Goal: Find specific page/section: Find specific page/section

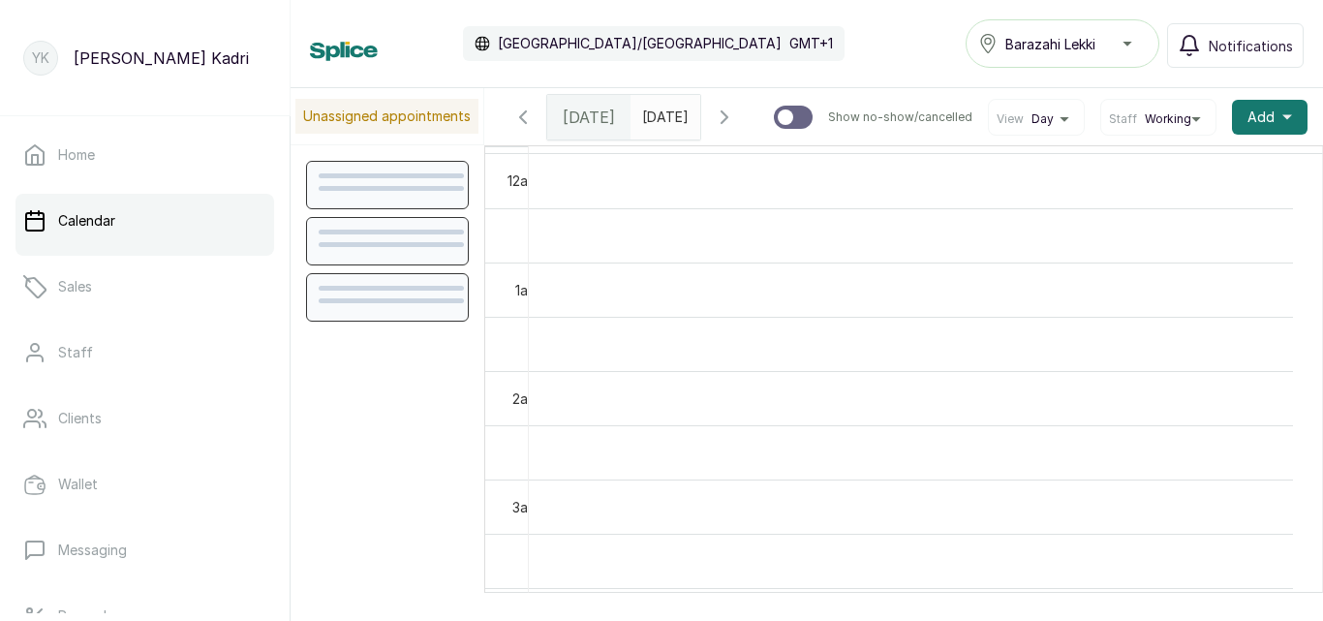
scroll to position [652, 0]
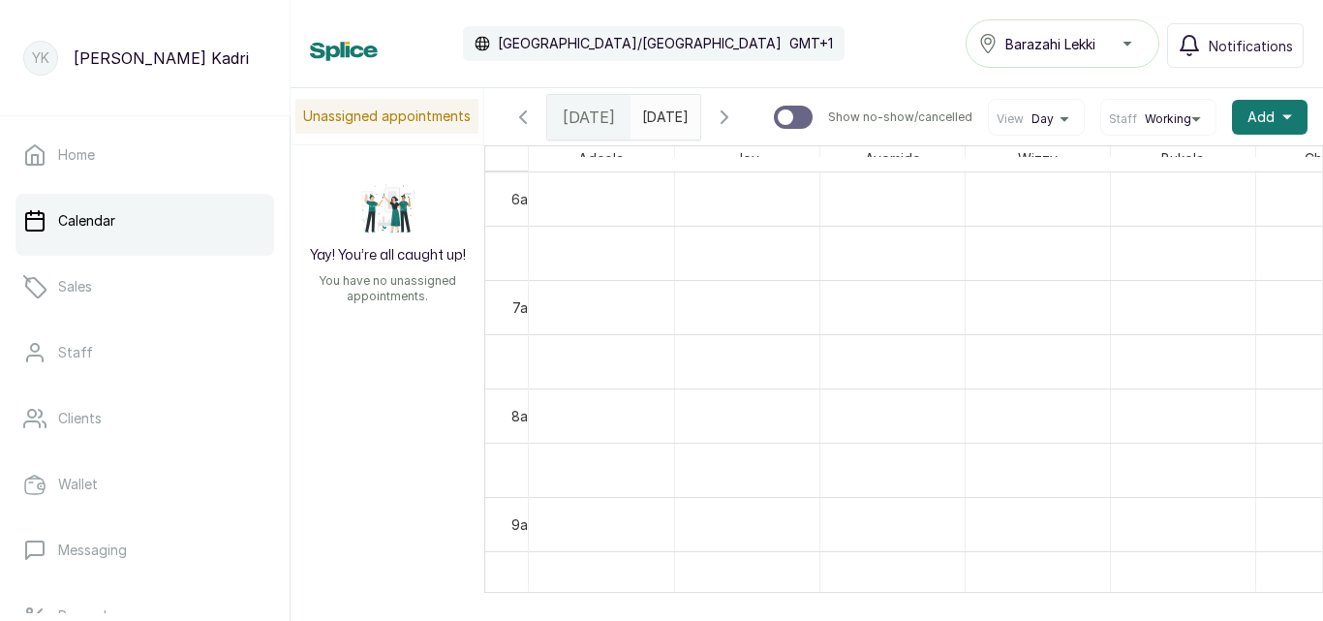
click at [514, 116] on icon "button" at bounding box center [522, 117] width 23 height 23
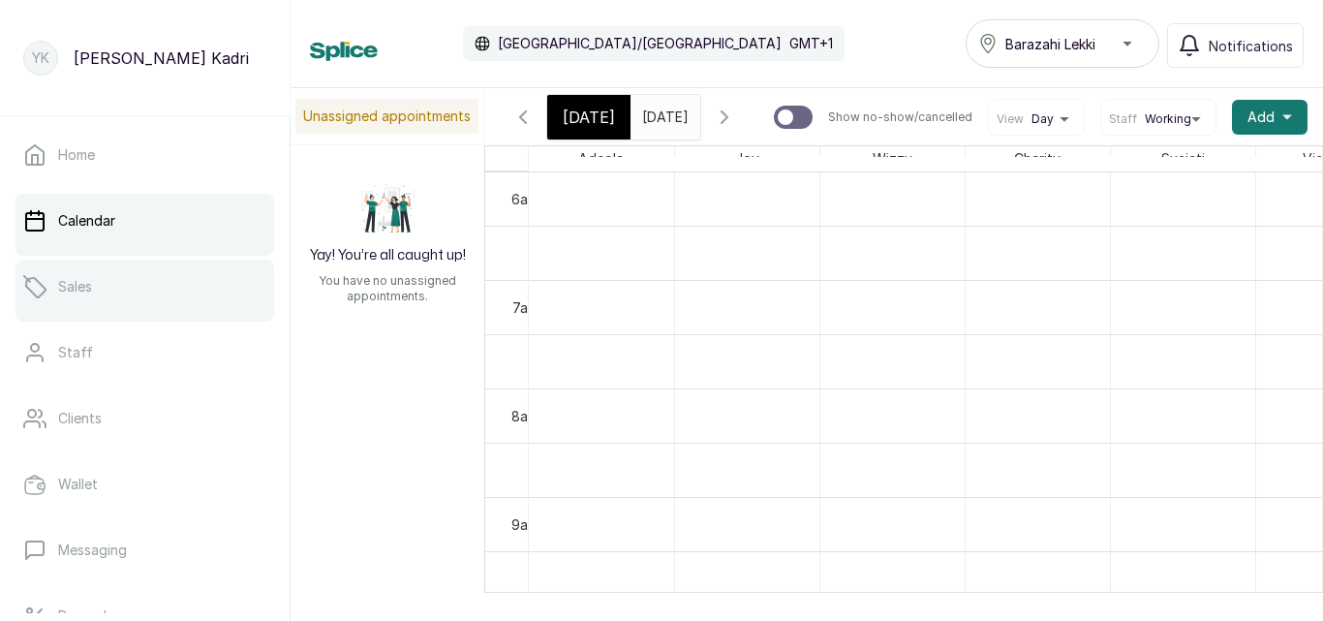
click at [90, 265] on link "Sales" at bounding box center [144, 287] width 259 height 54
